Goal: Task Accomplishment & Management: Use online tool/utility

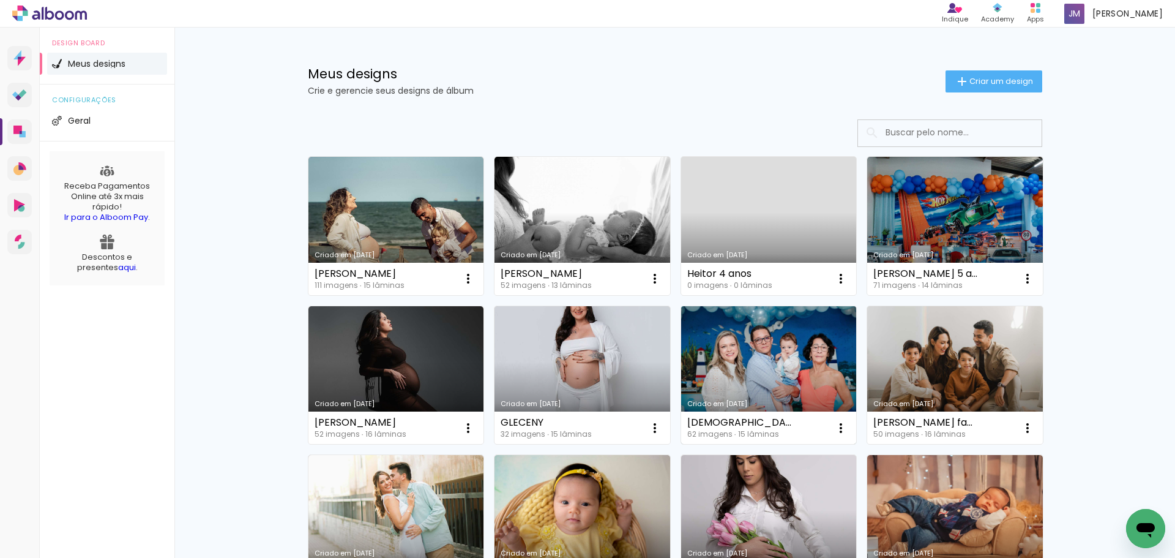
click at [783, 331] on link "Criado em [DATE]" at bounding box center [769, 375] width 176 height 138
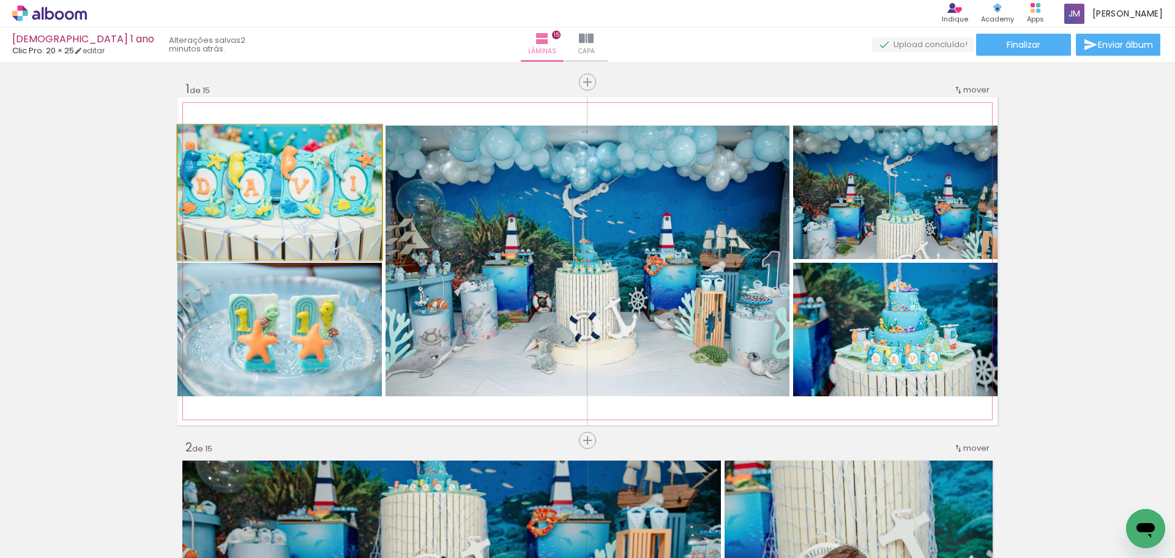
drag, startPoint x: 318, startPoint y: 220, endPoint x: 330, endPoint y: 222, distance: 13.0
drag, startPoint x: 330, startPoint y: 222, endPoint x: 340, endPoint y: 202, distance: 22.2
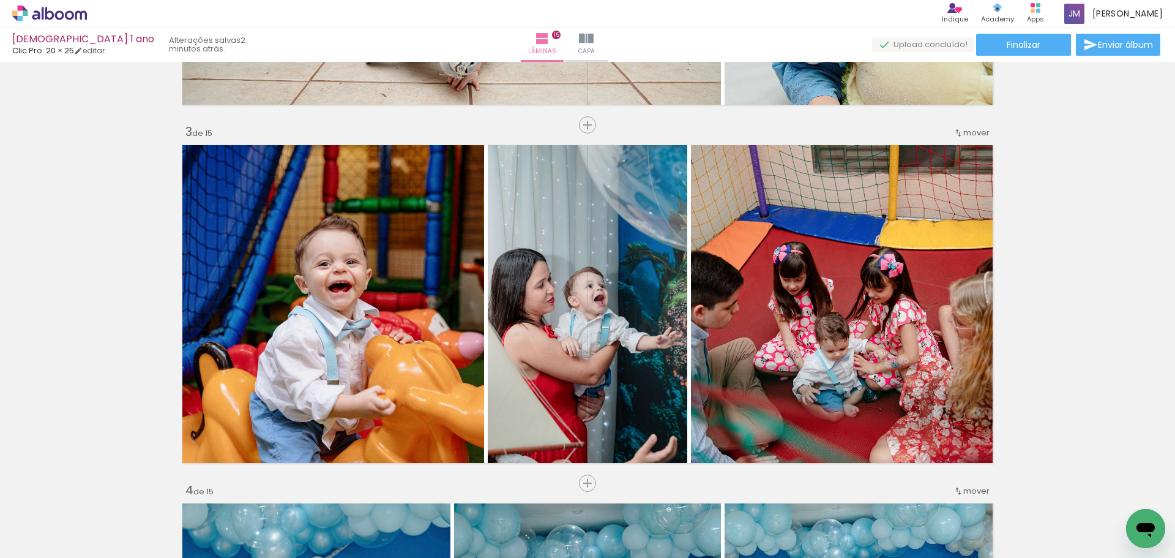
scroll to position [796, 0]
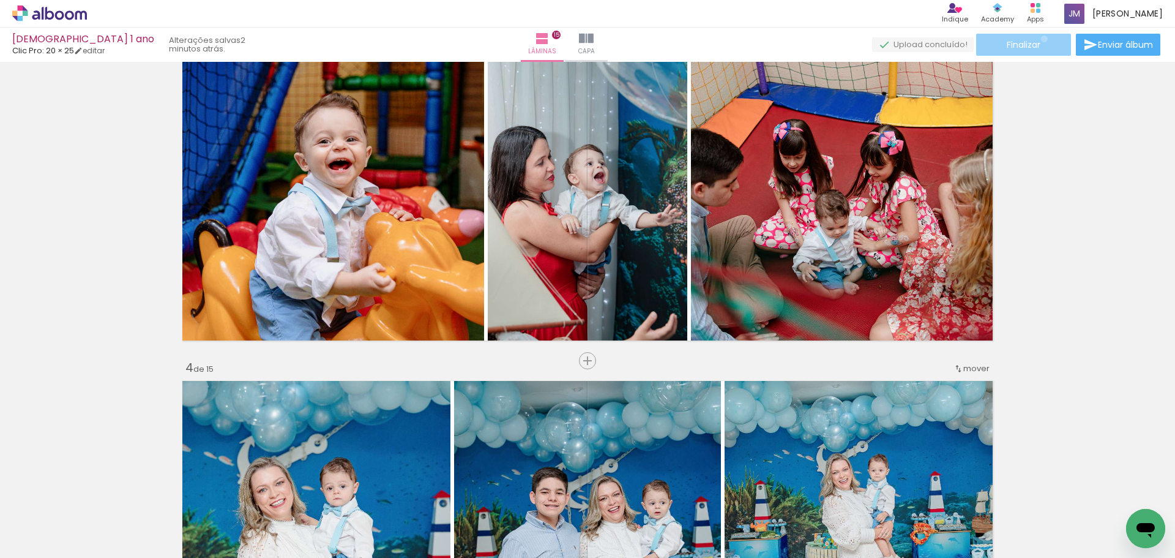
click at [1040, 39] on paper-button "Finalizar" at bounding box center [1023, 45] width 95 height 22
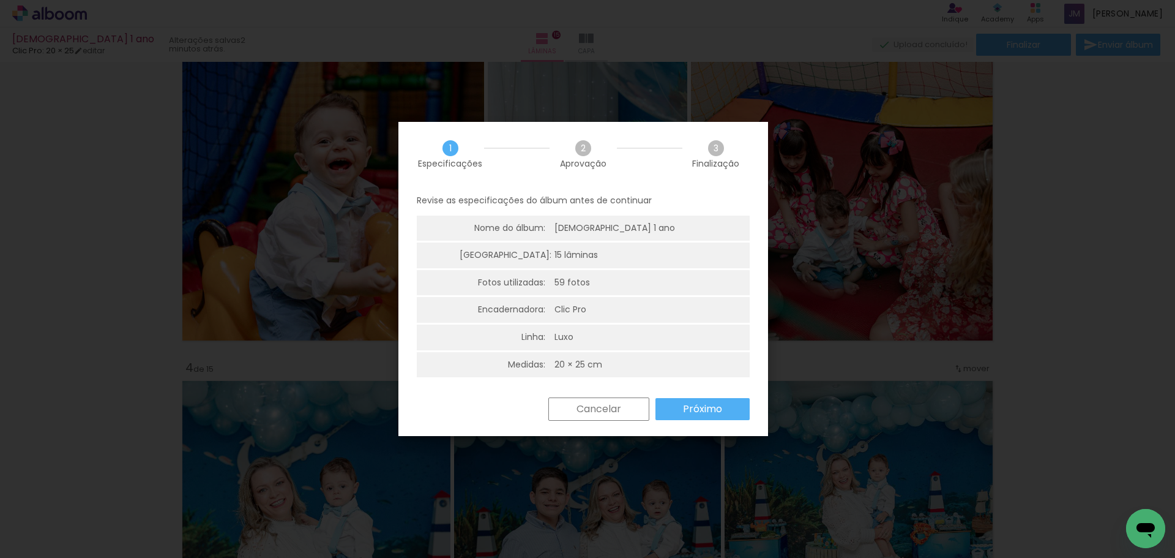
click at [0, 0] on slot "Próximo" at bounding box center [0, 0] width 0 height 0
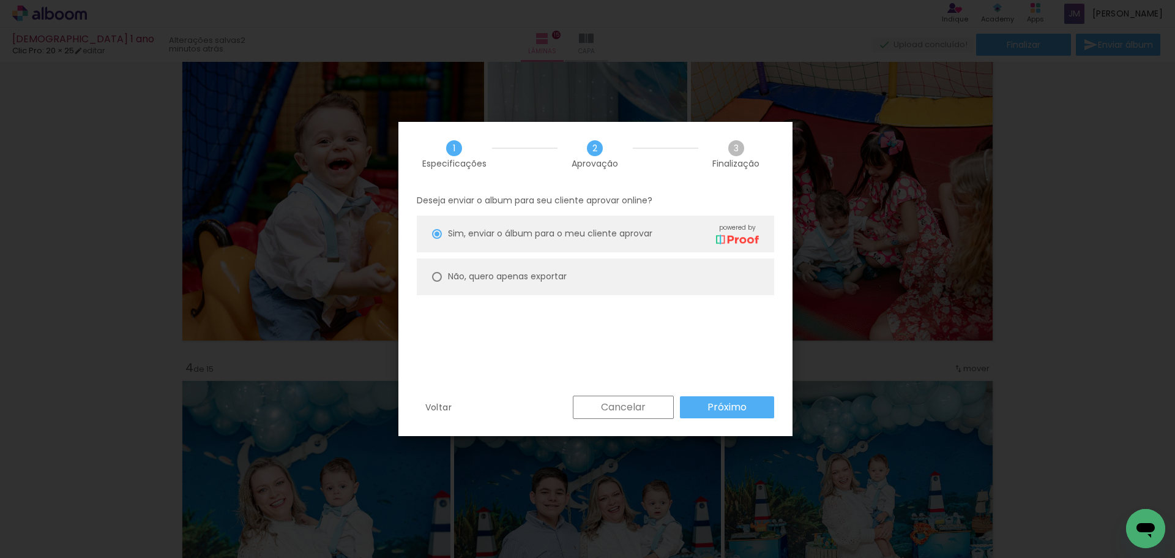
click at [0, 0] on slot "Próximo" at bounding box center [0, 0] width 0 height 0
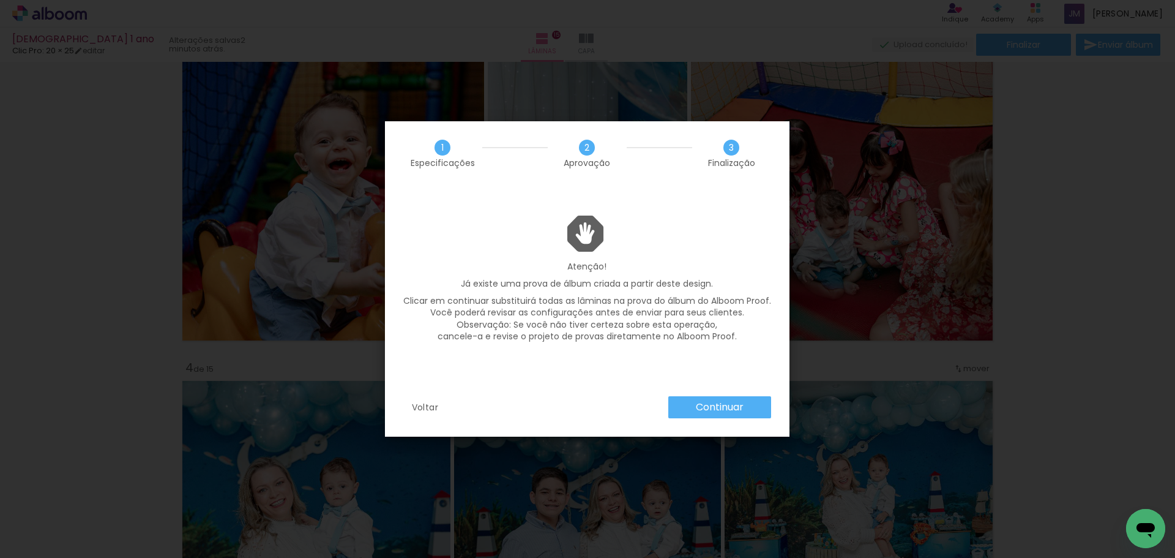
click at [0, 0] on slot "Continuar" at bounding box center [0, 0] width 0 height 0
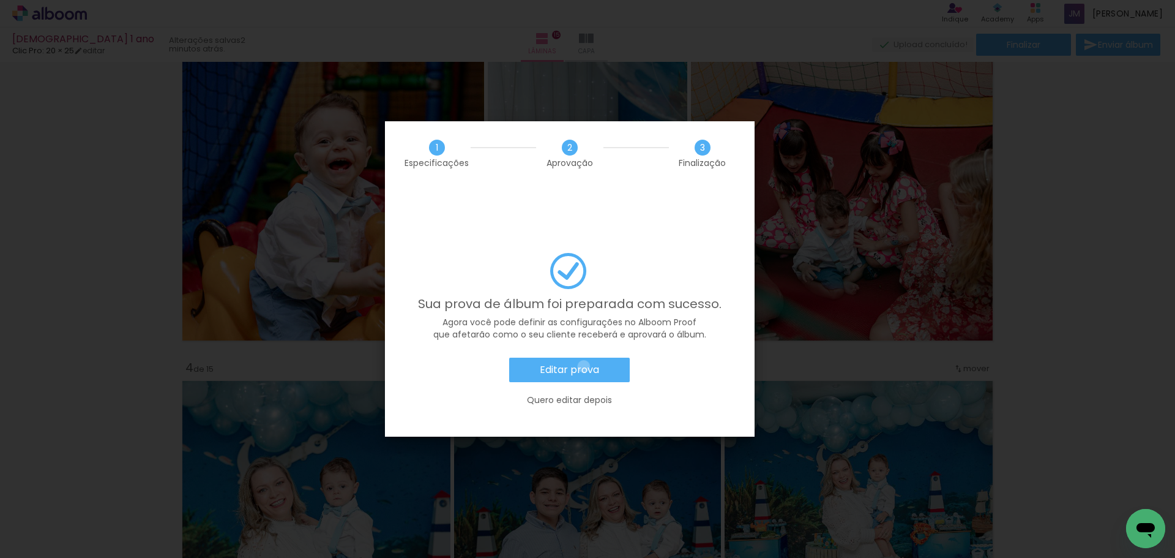
click at [0, 0] on slot "Editar prova" at bounding box center [0, 0] width 0 height 0
